Goal: Task Accomplishment & Management: Manage account settings

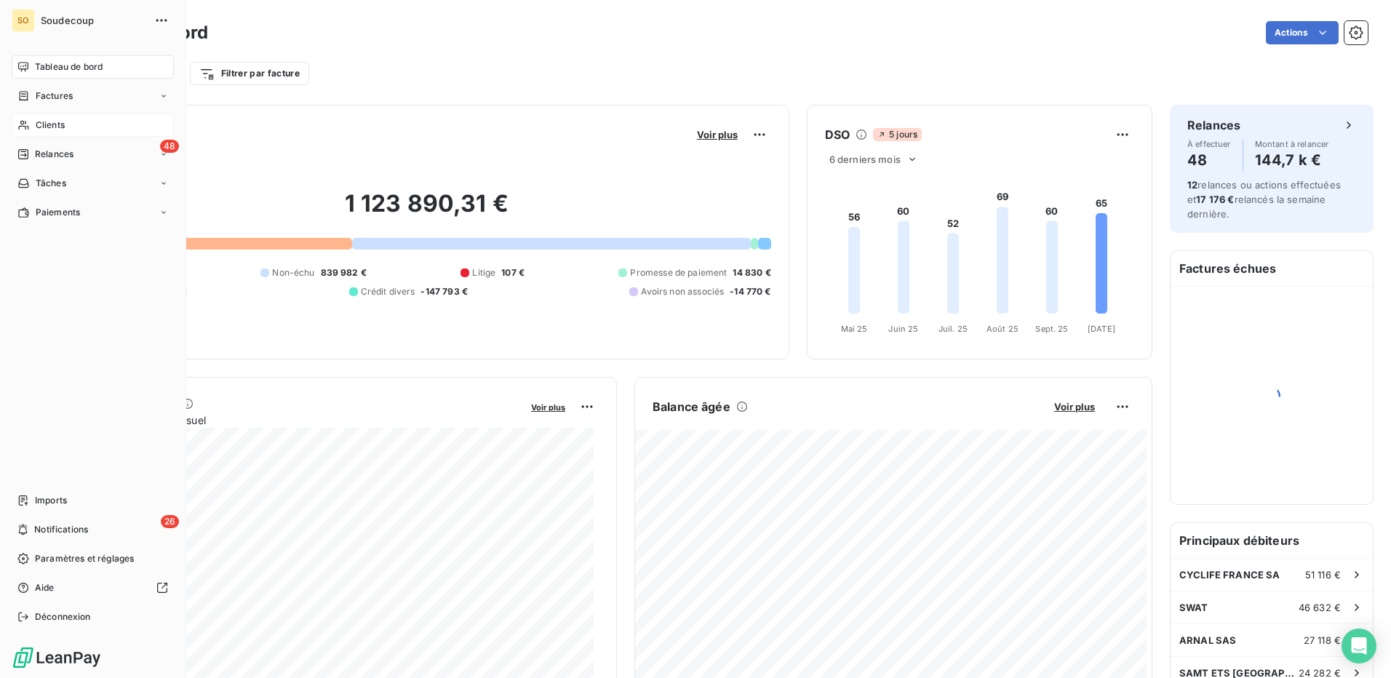
click at [41, 125] on span "Clients" at bounding box center [50, 125] width 29 height 13
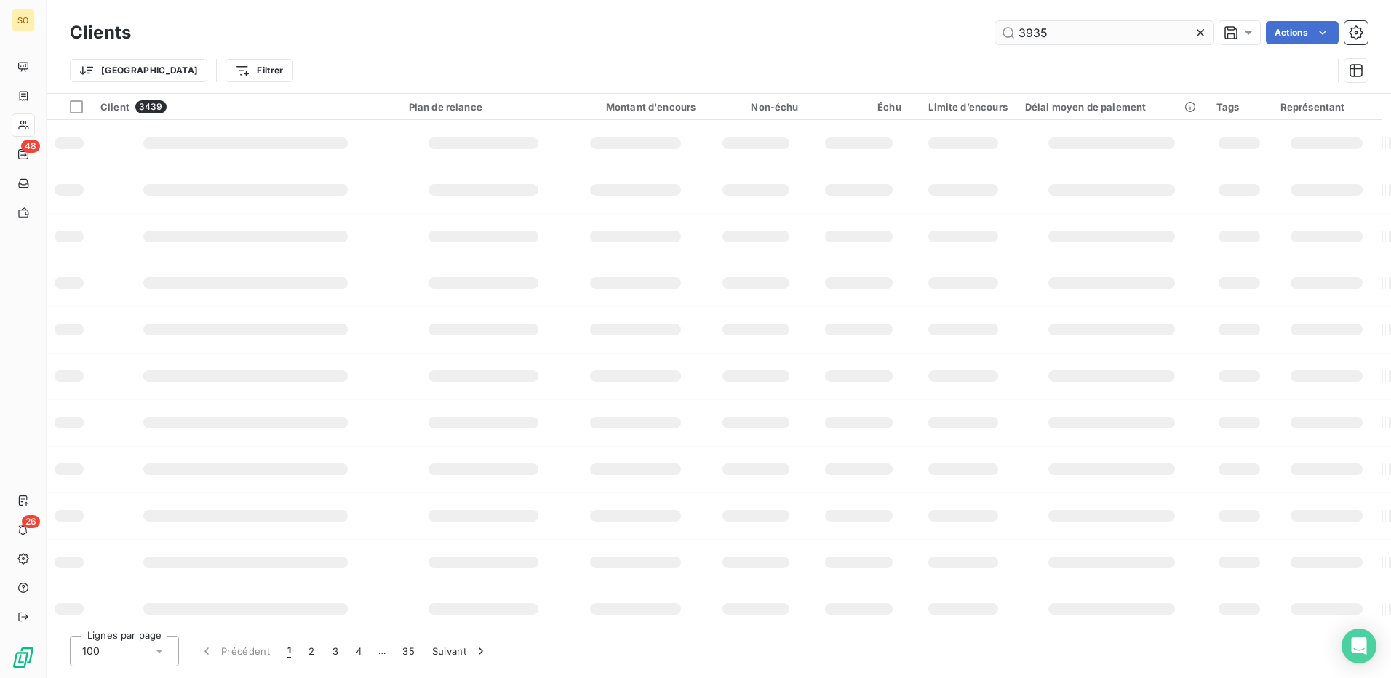
type input "3935"
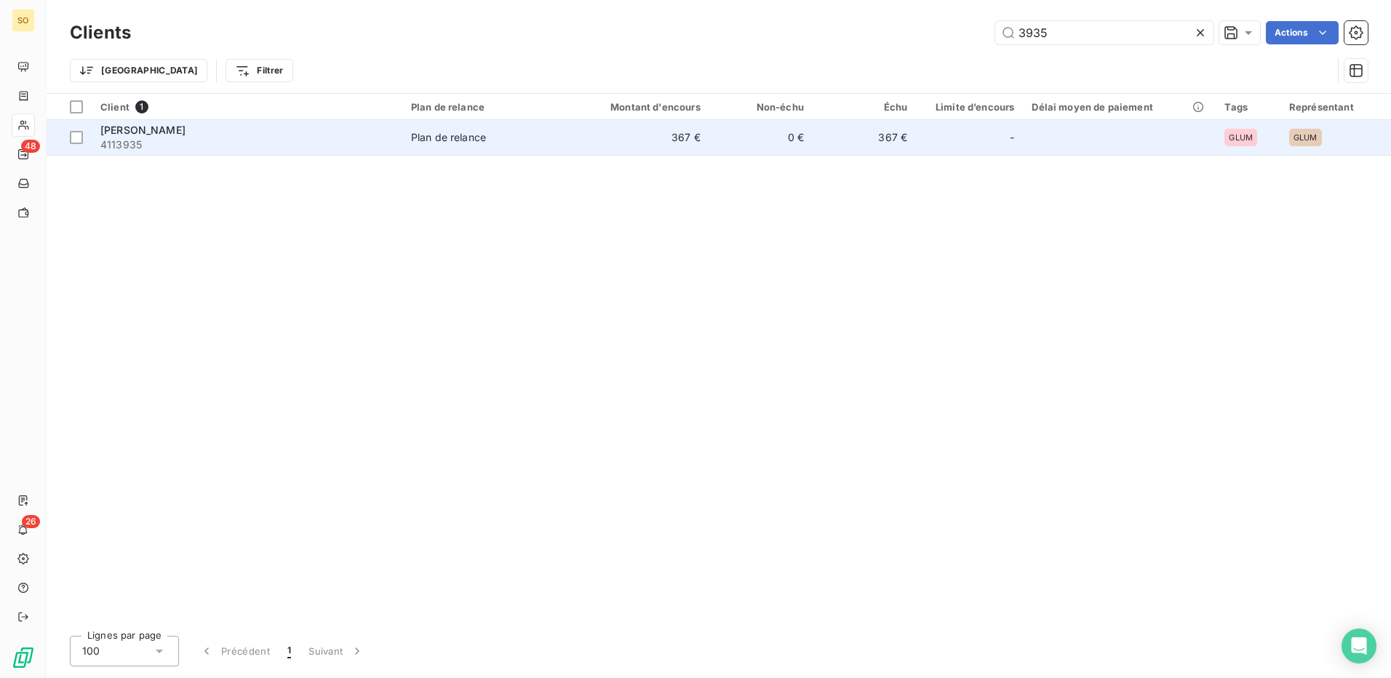
click at [659, 132] on td "367 €" at bounding box center [639, 137] width 139 height 35
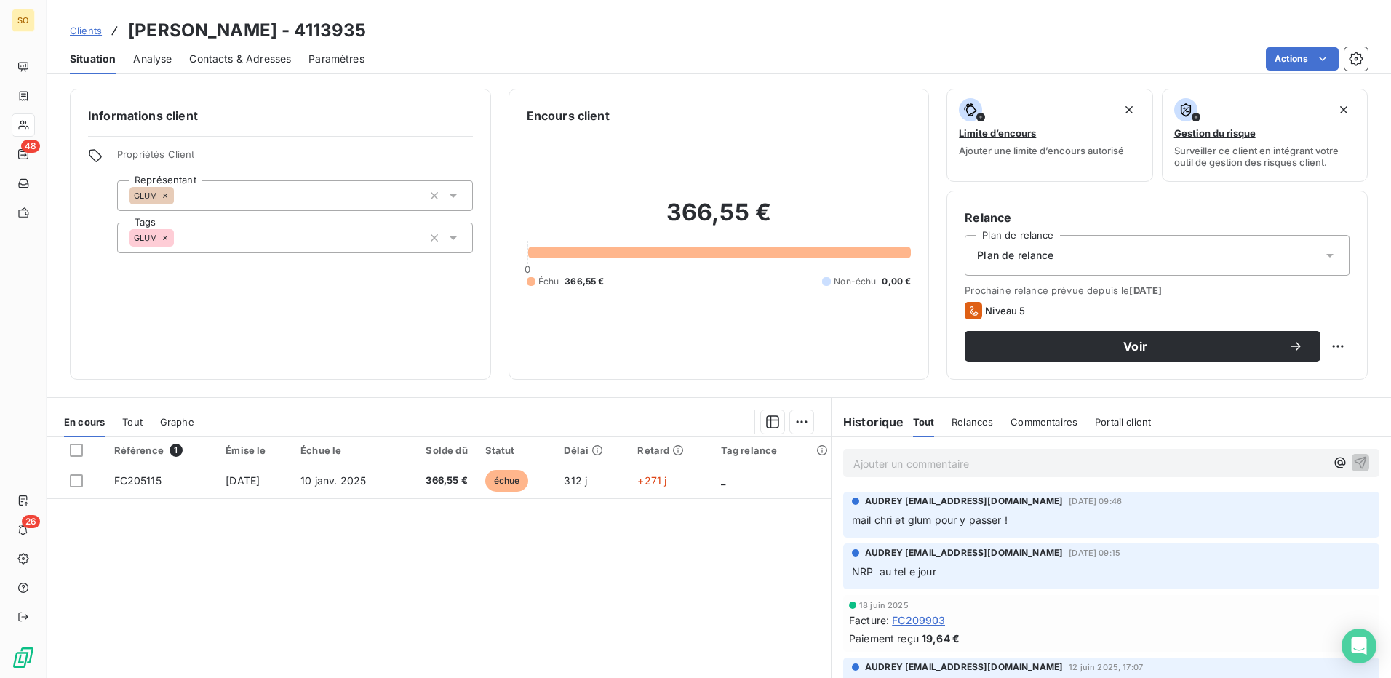
click at [178, 60] on div "Situation Analyse Contacts & Adresses Paramètres Actions" at bounding box center [719, 59] width 1344 height 31
drag, startPoint x: 164, startPoint y: 60, endPoint x: 238, endPoint y: 55, distance: 73.6
click at [164, 60] on span "Analyse" at bounding box center [152, 59] width 39 height 15
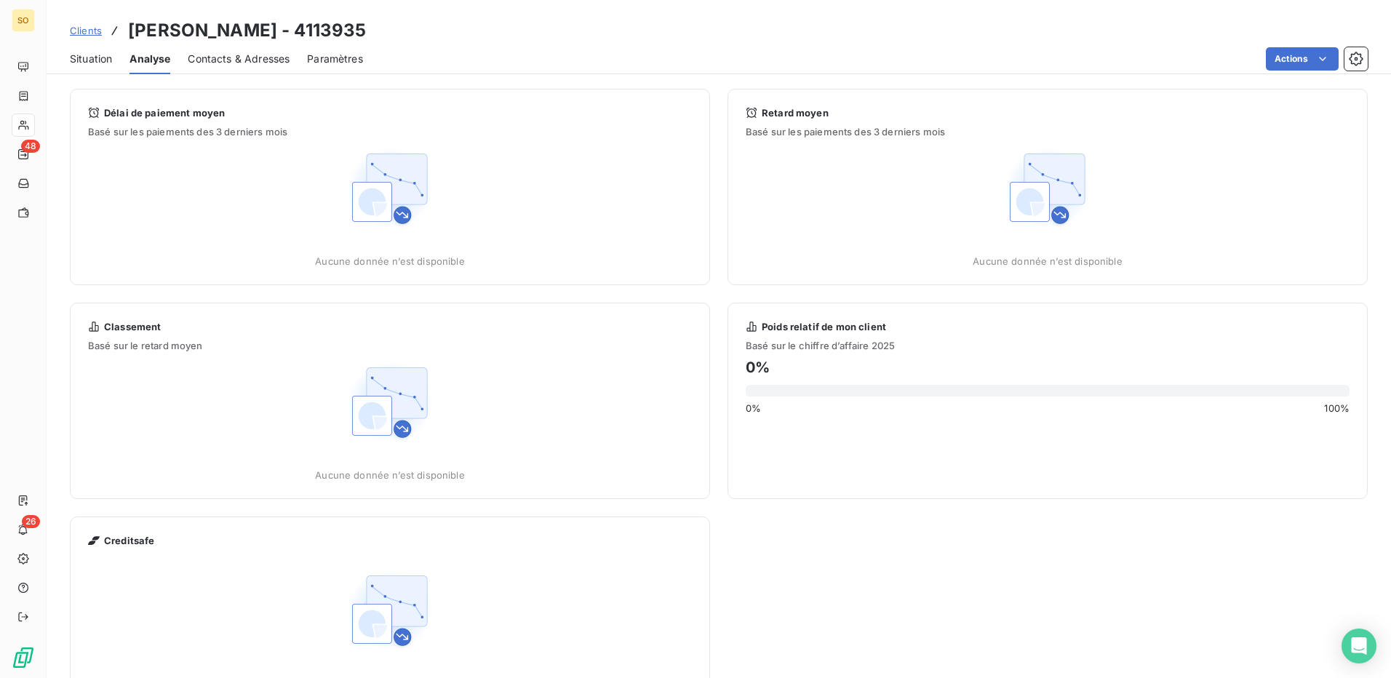
click at [89, 50] on div "Situation" at bounding box center [91, 59] width 42 height 31
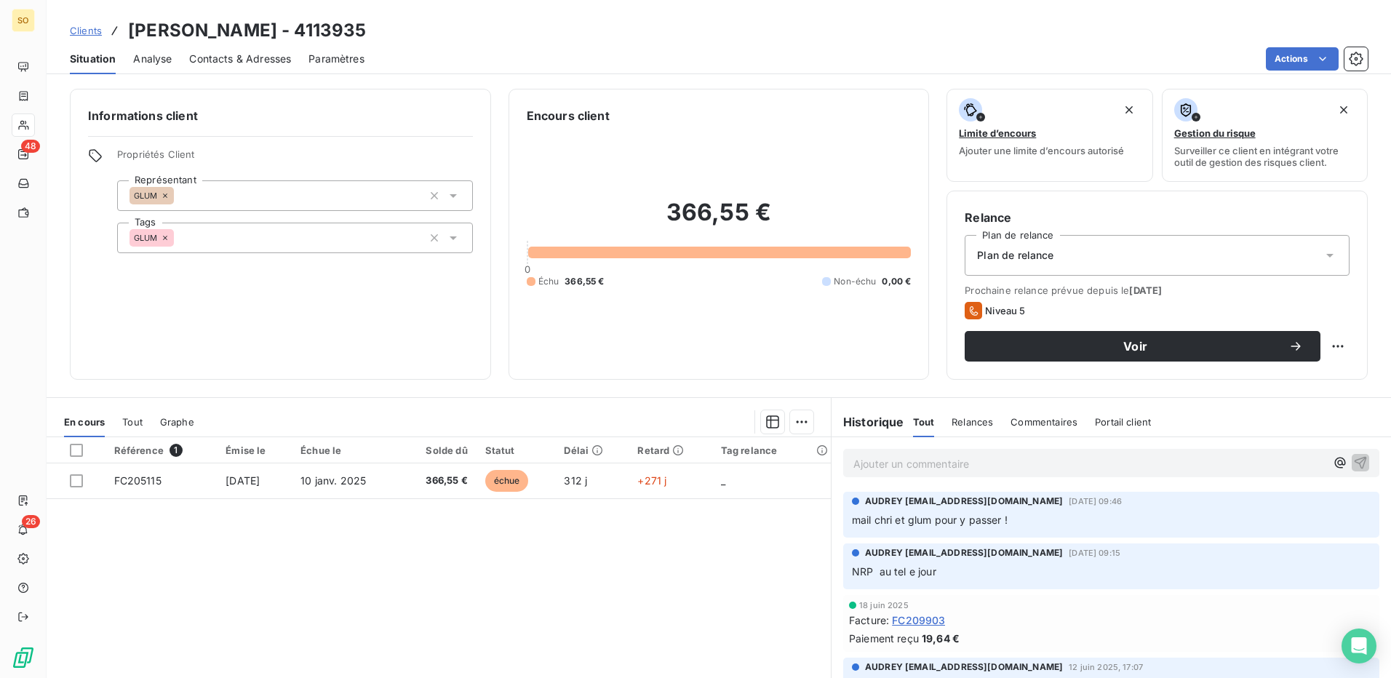
click at [165, 57] on span "Analyse" at bounding box center [152, 59] width 39 height 15
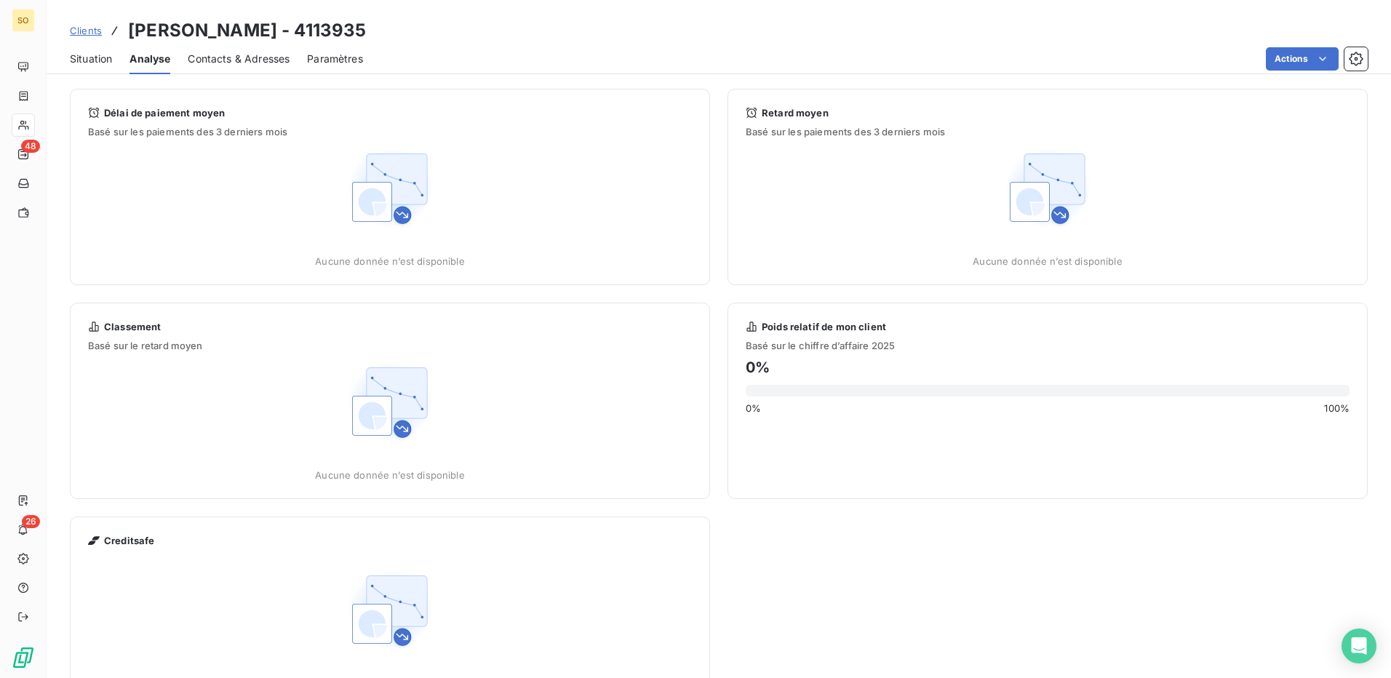
click at [245, 59] on span "Contacts & Adresses" at bounding box center [239, 59] width 102 height 15
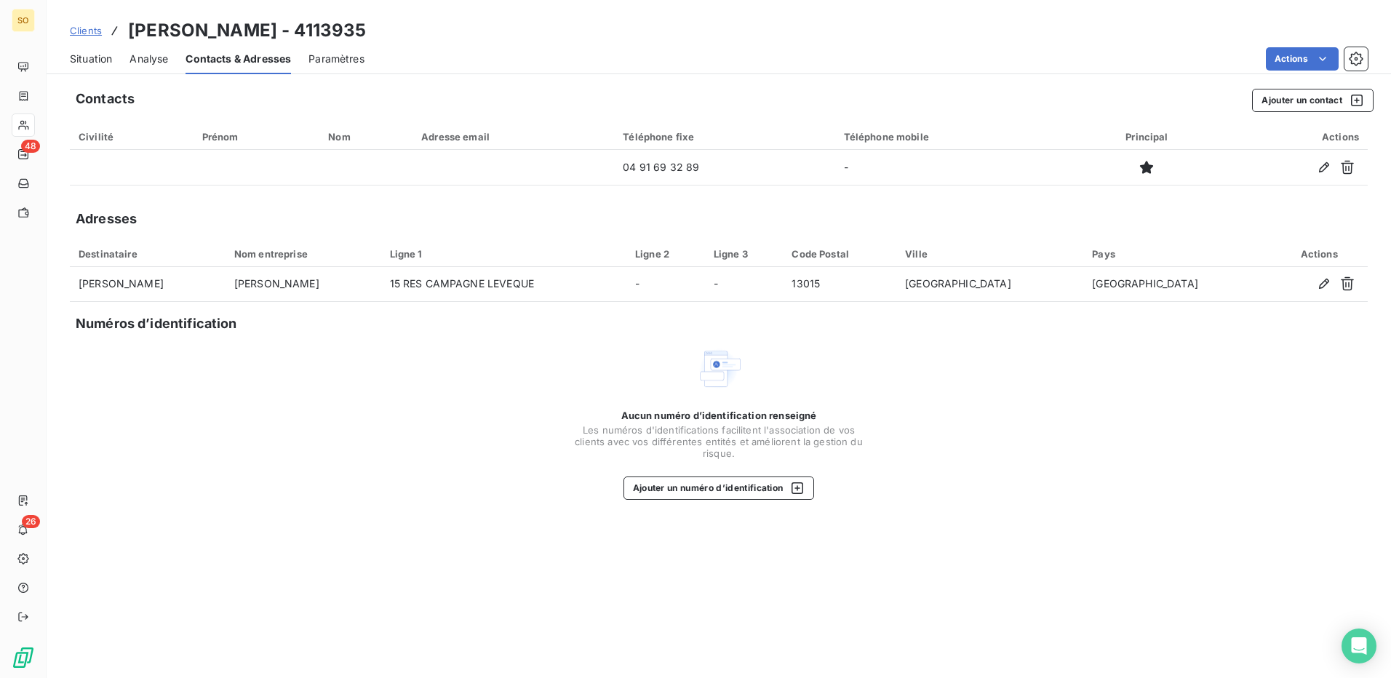
click at [97, 73] on div "Situation" at bounding box center [91, 59] width 42 height 31
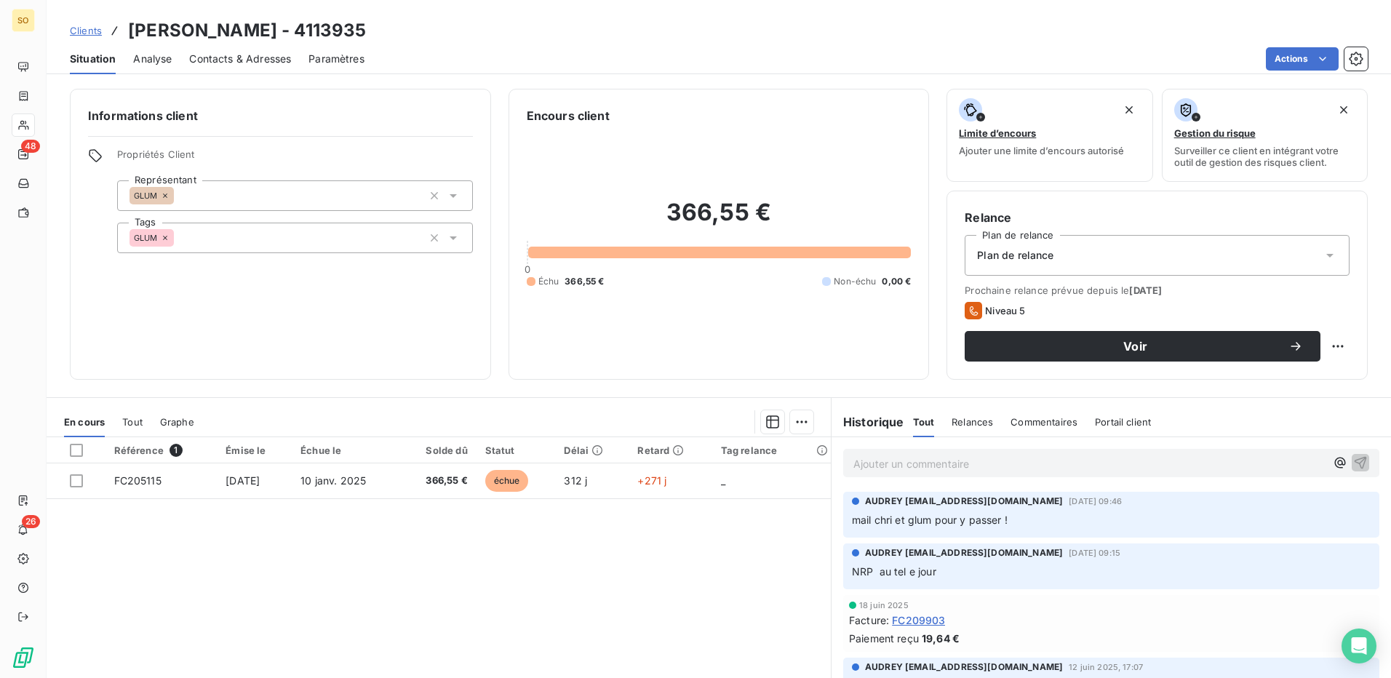
click at [91, 37] on link "Clients" at bounding box center [86, 30] width 32 height 15
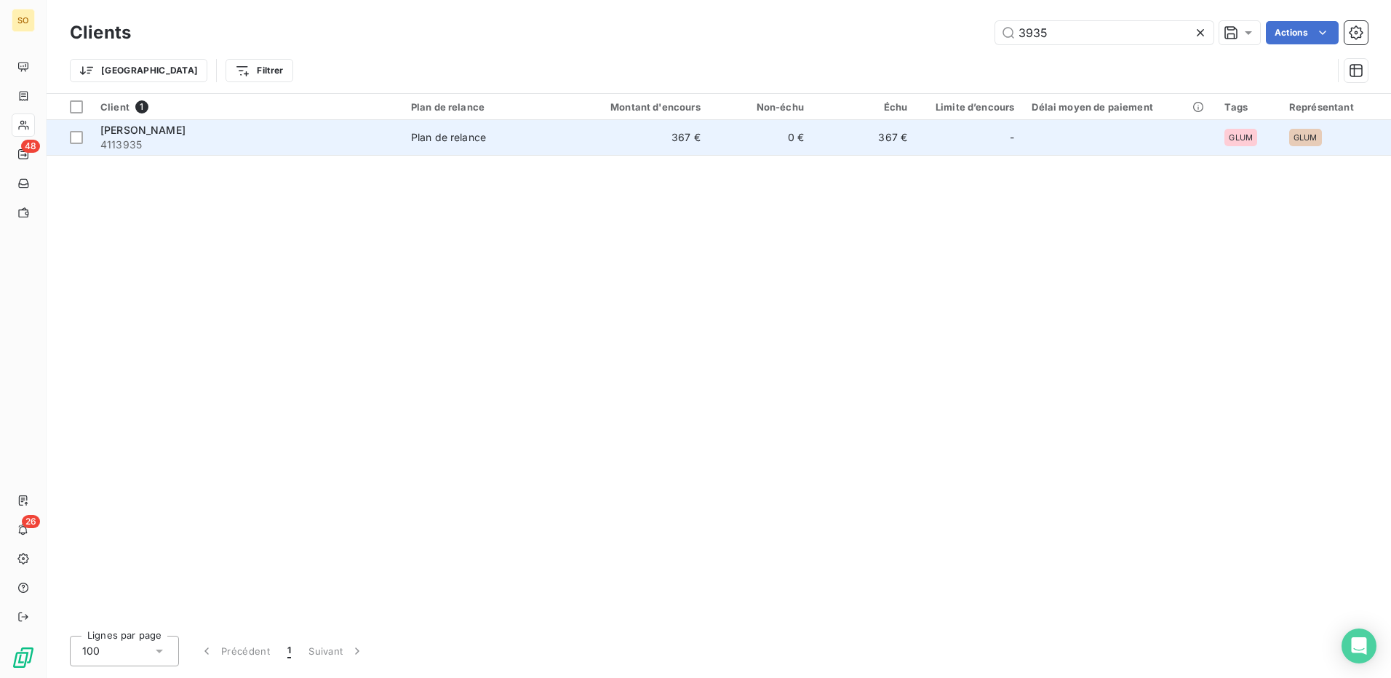
click at [274, 141] on span "4113935" at bounding box center [246, 144] width 293 height 15
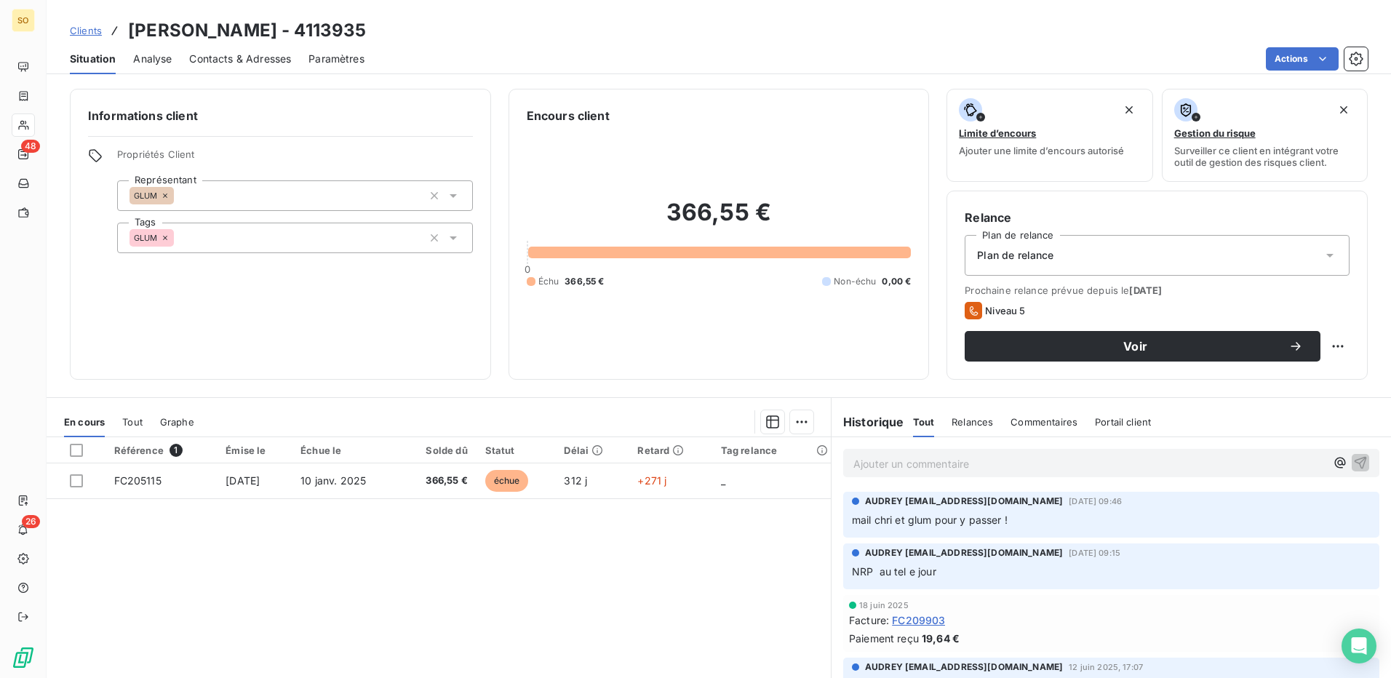
click at [164, 65] on span "Analyse" at bounding box center [152, 59] width 39 height 15
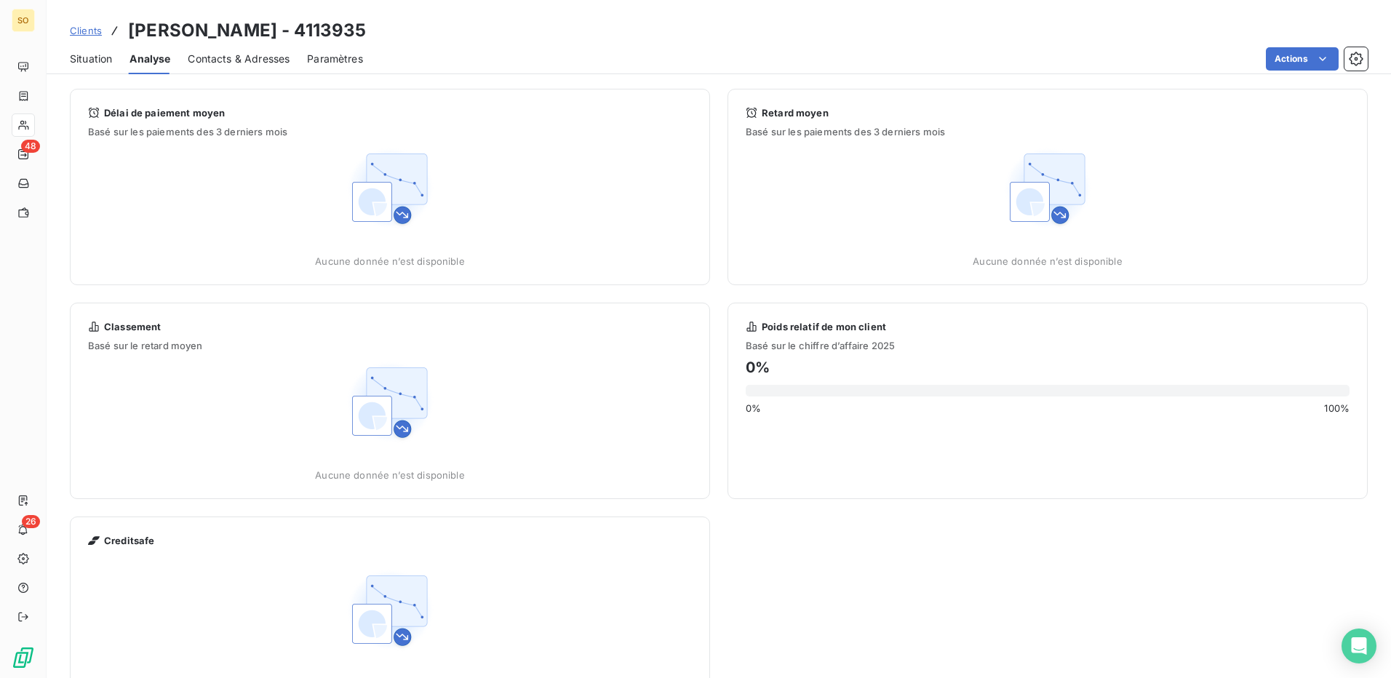
click at [265, 65] on span "Contacts & Adresses" at bounding box center [239, 59] width 102 height 15
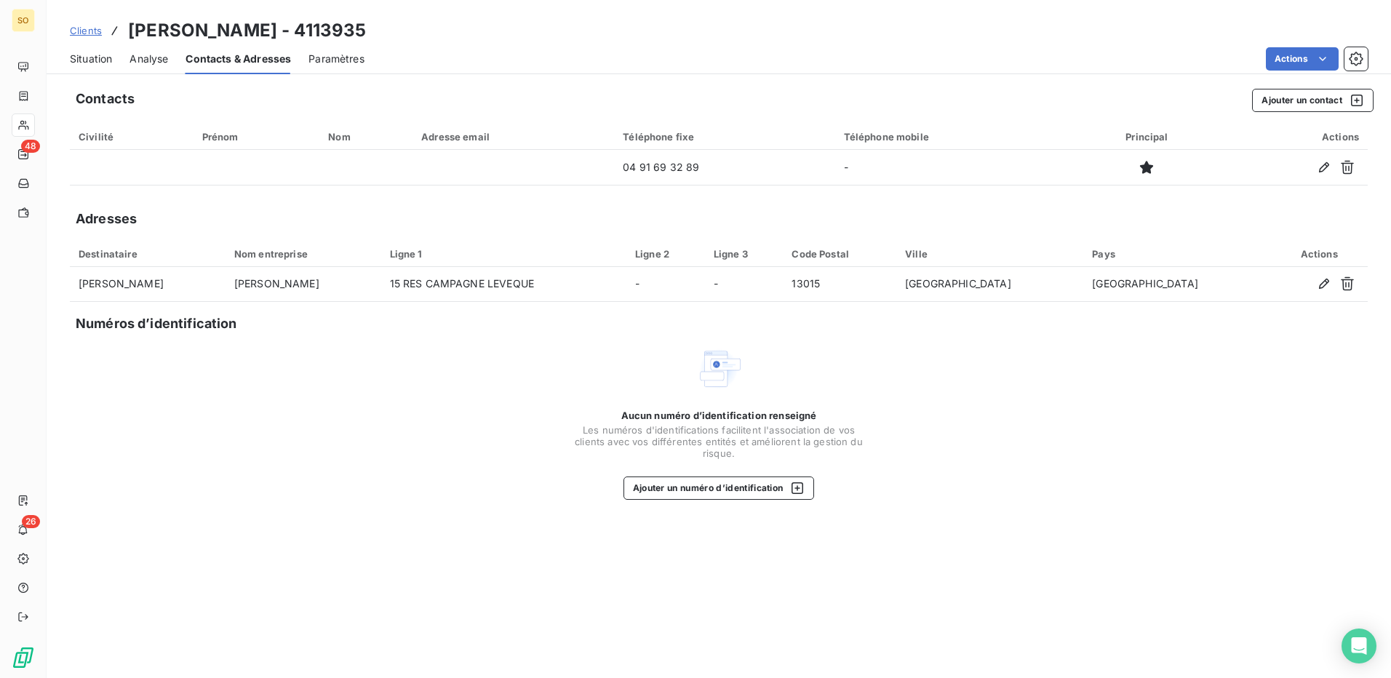
click at [171, 65] on div "Situation Analyse Contacts & Adresses Paramètres Actions" at bounding box center [719, 59] width 1344 height 31
click at [141, 62] on span "Analyse" at bounding box center [148, 59] width 39 height 15
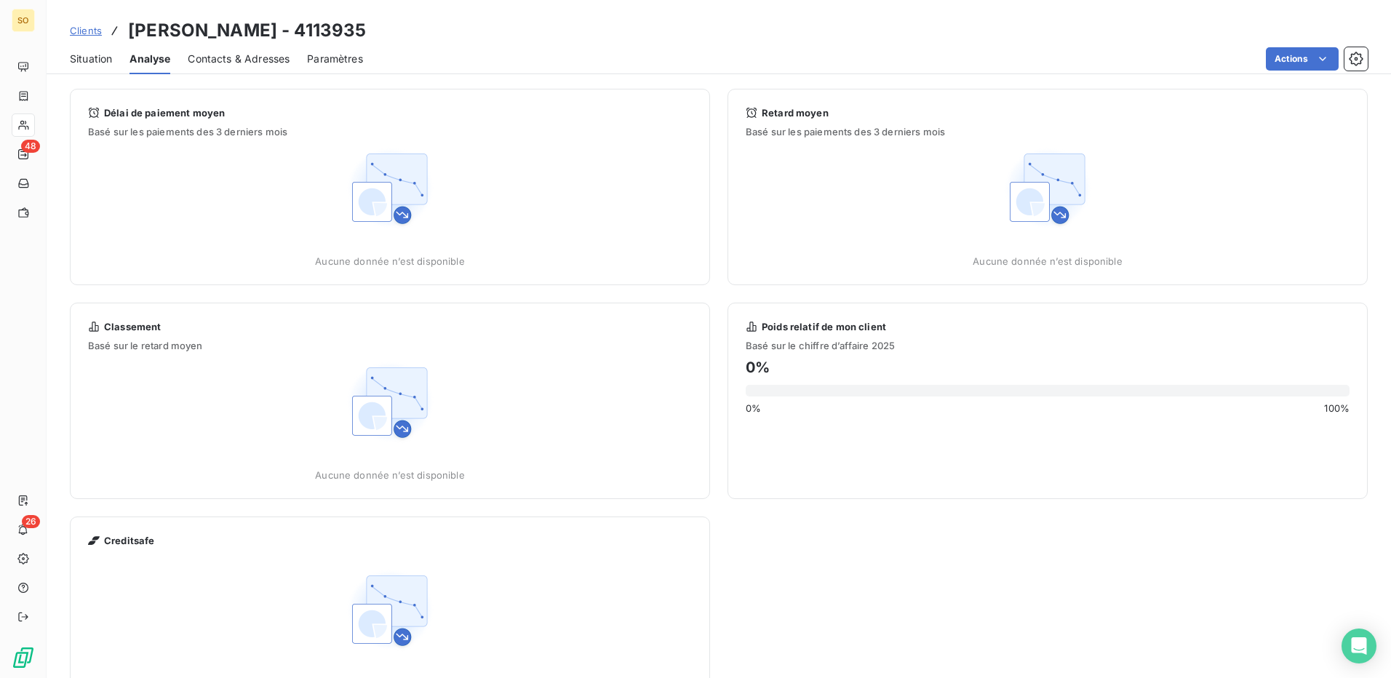
click at [191, 61] on span "Contacts & Adresses" at bounding box center [239, 59] width 102 height 15
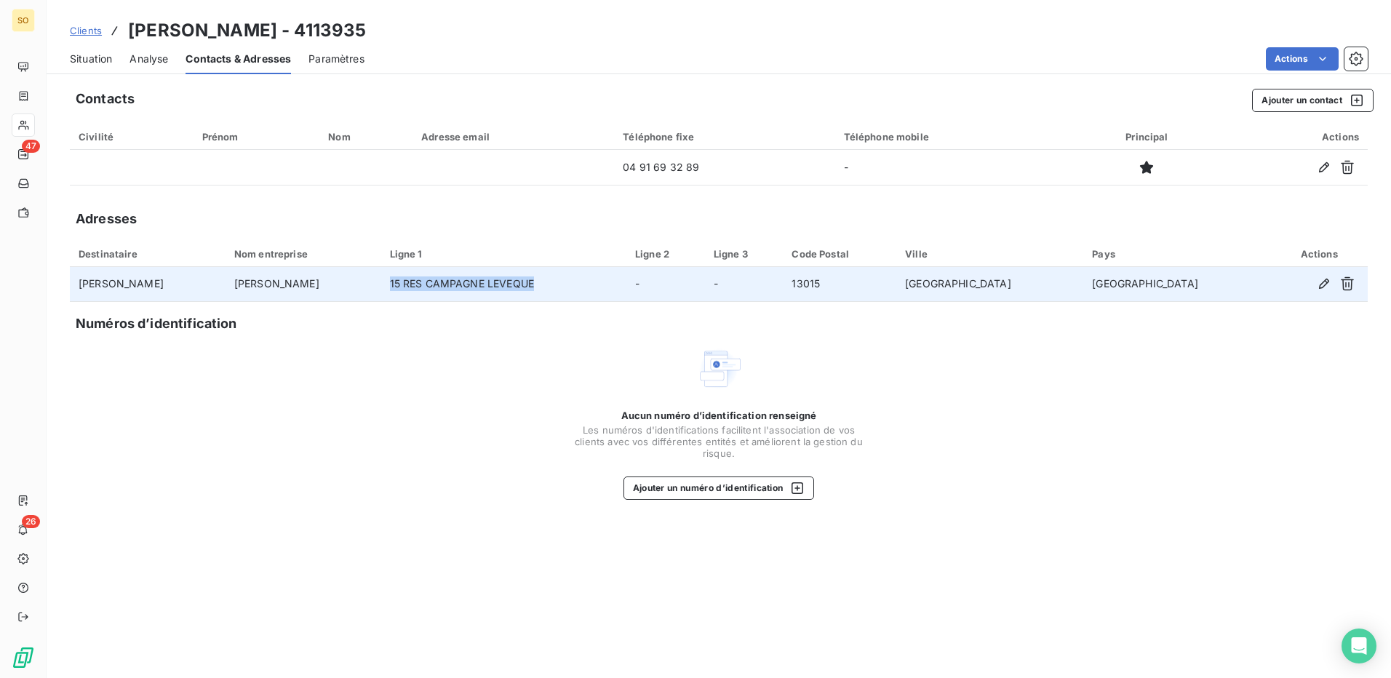
drag, startPoint x: 623, startPoint y: 286, endPoint x: 460, endPoint y: 283, distance: 162.2
click at [460, 283] on td "15 RES CAMPAGNE LEVEQUE" at bounding box center [503, 284] width 245 height 35
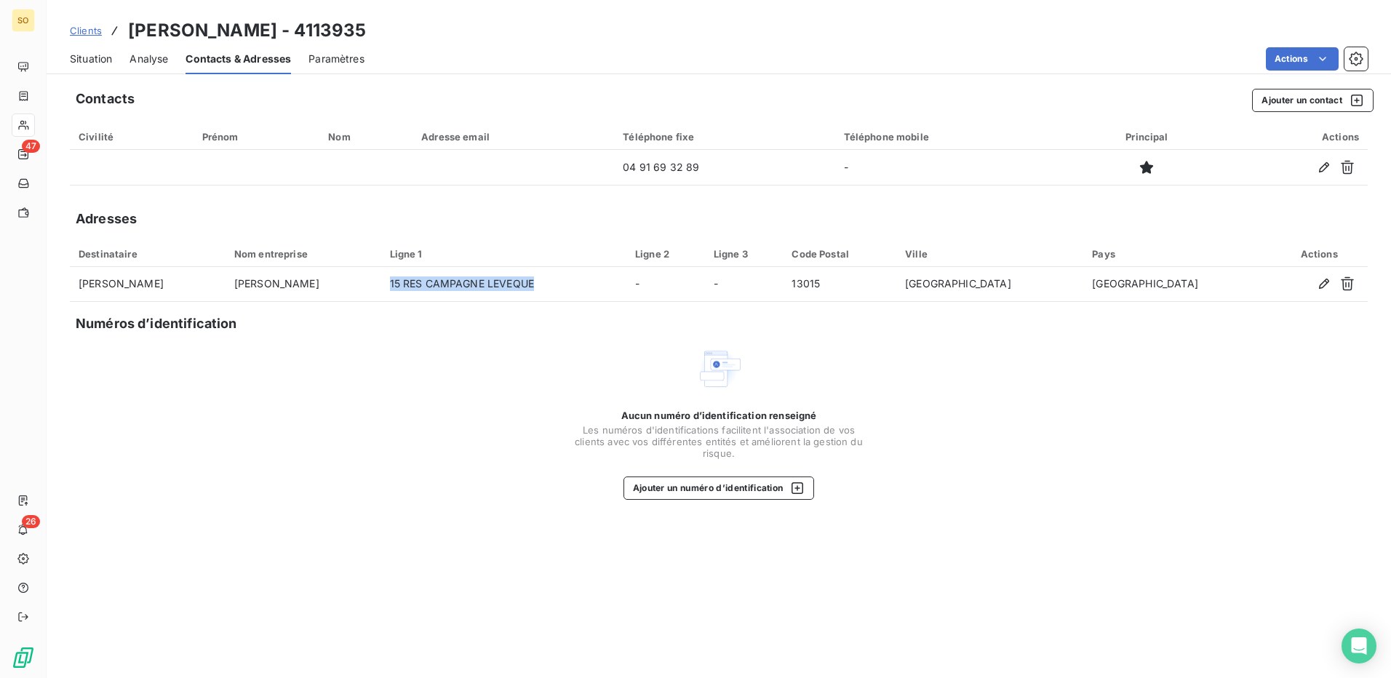
copy td "15 RES CAMPAGNE LEVEQUE"
